Goal: Information Seeking & Learning: Learn about a topic

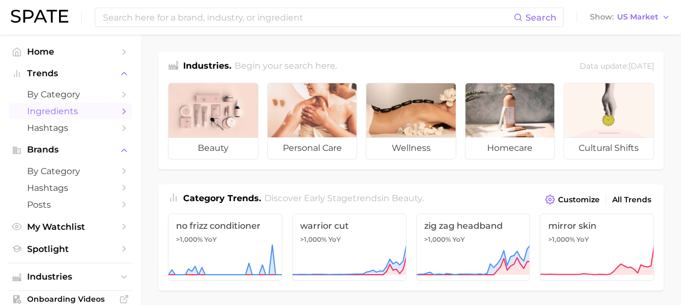
click at [77, 108] on span "Ingredients" at bounding box center [70, 111] width 87 height 10
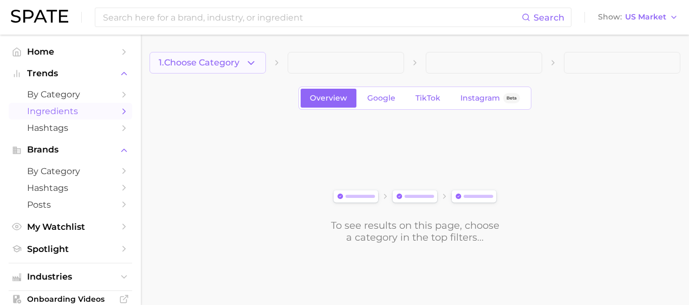
click at [202, 60] on span "1. Choose Category" at bounding box center [199, 63] width 81 height 10
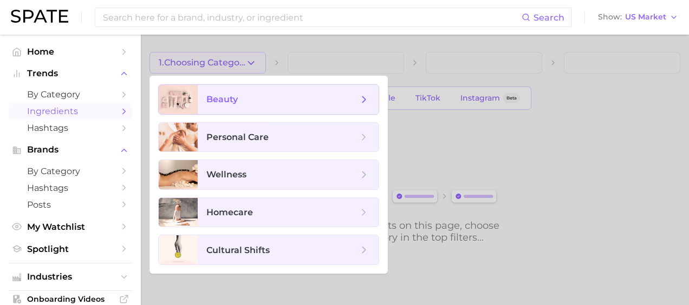
click at [364, 95] on icon at bounding box center [364, 100] width 12 height 12
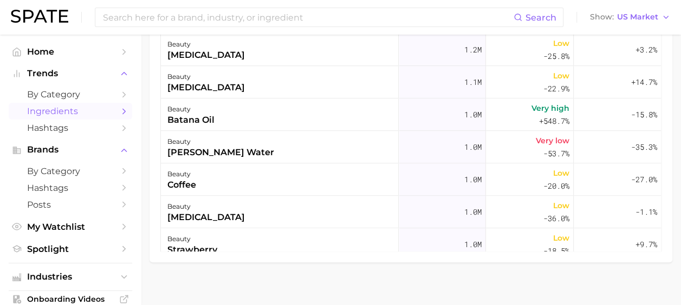
scroll to position [54, 0]
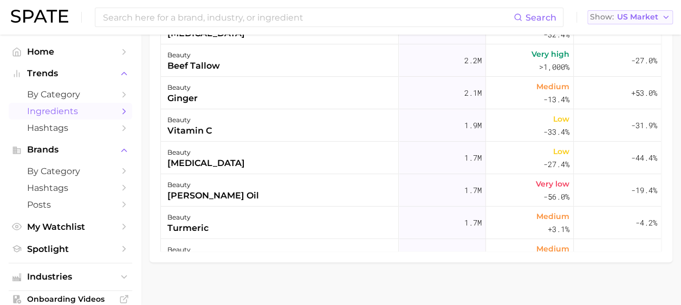
click at [646, 15] on span "US Market" at bounding box center [637, 17] width 41 height 6
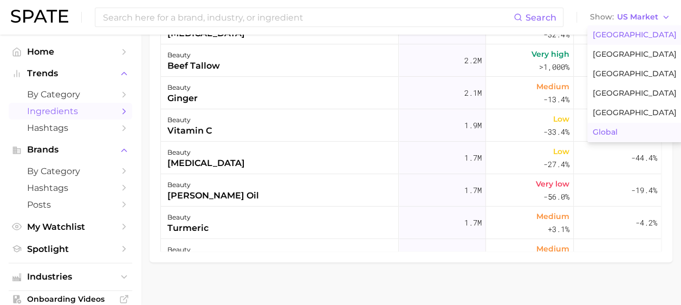
click at [613, 128] on span "Global" at bounding box center [604, 132] width 25 height 9
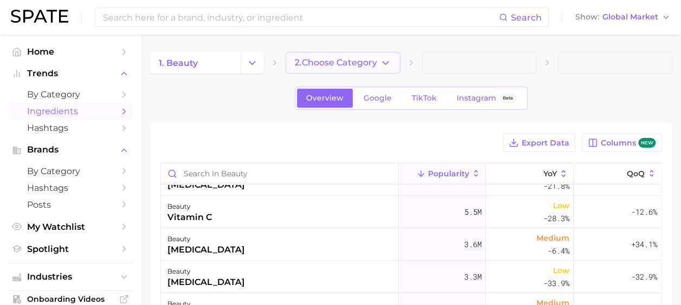
click at [338, 54] on button "2. Choose Category" at bounding box center [342, 63] width 114 height 22
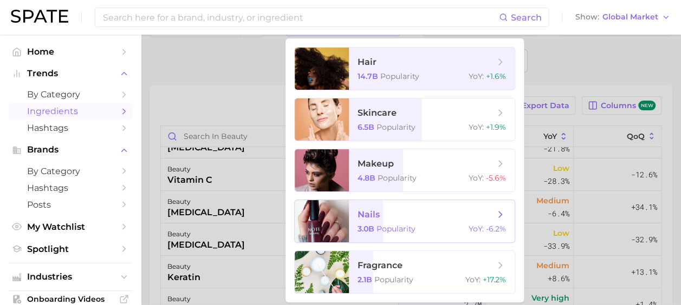
scroll to position [54, 0]
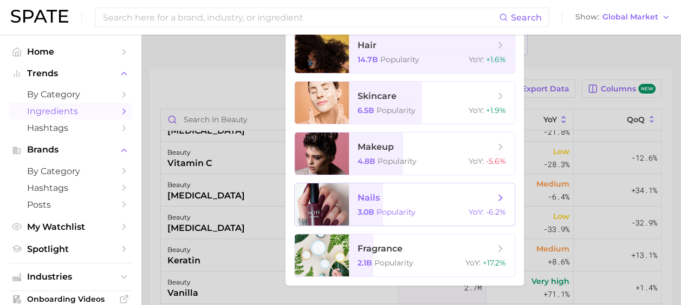
click at [440, 248] on span "fragrance" at bounding box center [425, 249] width 136 height 12
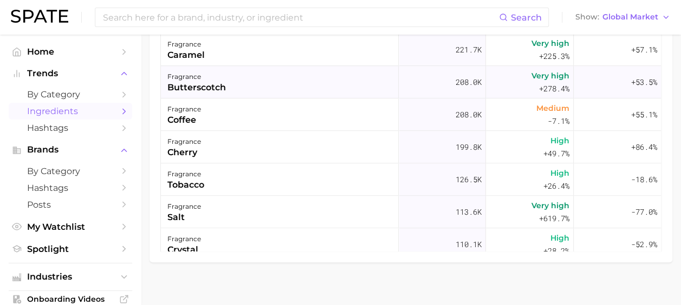
scroll to position [379, 0]
